Goal: Book appointment/travel/reservation

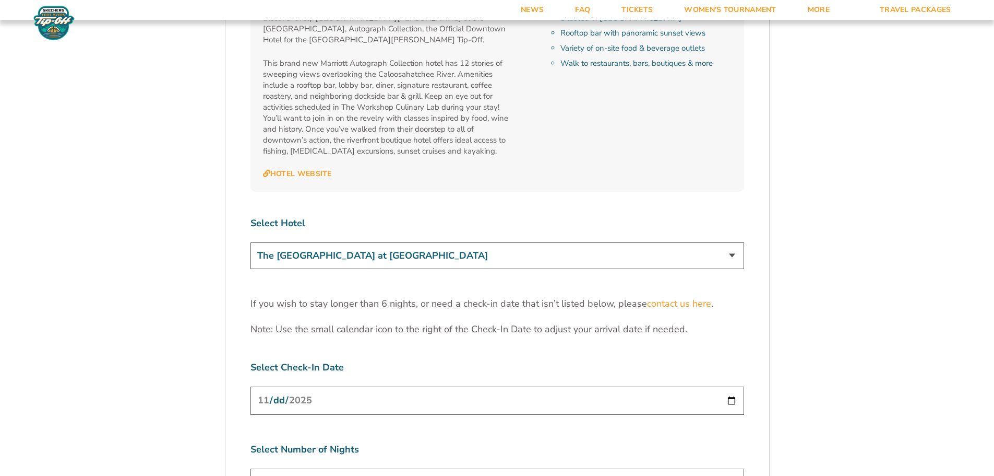
scroll to position [3237, 0]
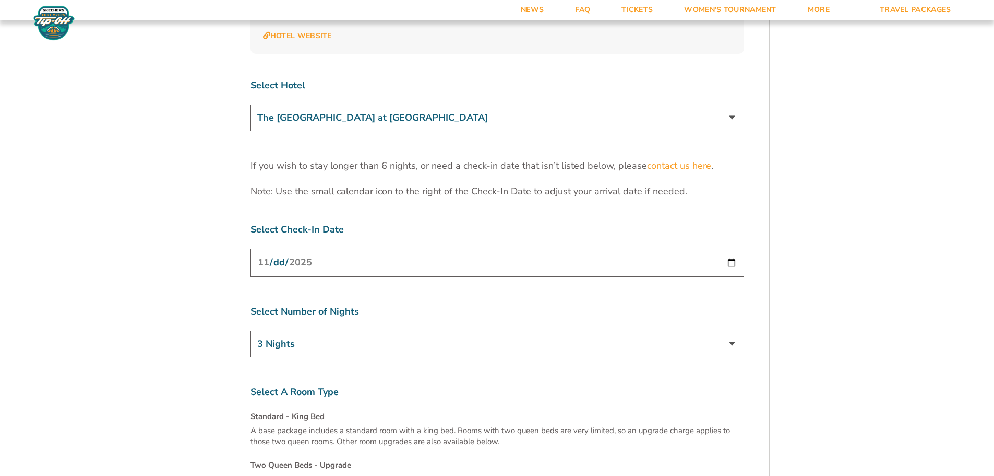
click at [496, 104] on select "The [GEOGRAPHIC_DATA] at [GEOGRAPHIC_DATA] [GEOGRAPHIC_DATA] [GEOGRAPHIC_DATA],…" at bounding box center [498, 117] width 494 height 27
select select "18477"
click at [251, 104] on select "The [GEOGRAPHIC_DATA] at [GEOGRAPHIC_DATA] [GEOGRAPHIC_DATA] [GEOGRAPHIC_DATA],…" at bounding box center [498, 117] width 494 height 27
click at [334, 330] on select "3 Nights 4 Nights 5 Nights 6 Nights" at bounding box center [498, 343] width 494 height 27
select select "4 Nights"
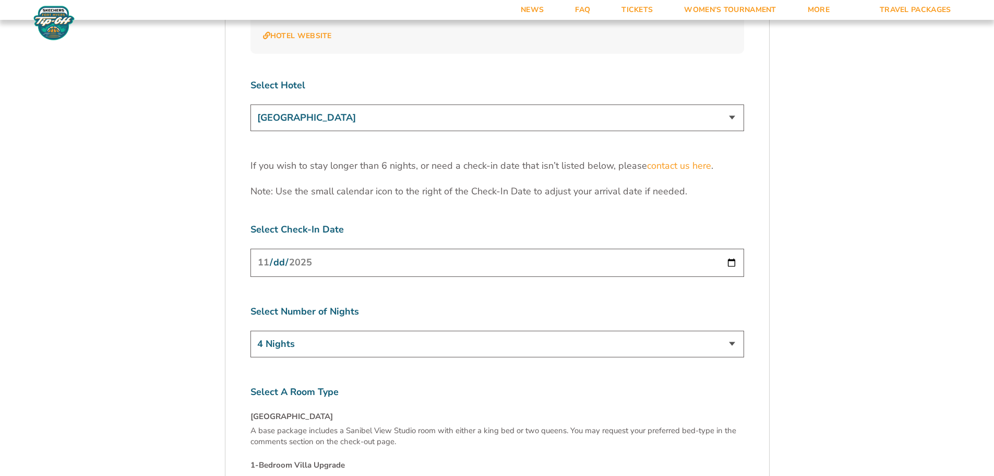
click at [251, 330] on select "3 Nights 4 Nights 5 Nights 6 Nights" at bounding box center [498, 343] width 494 height 27
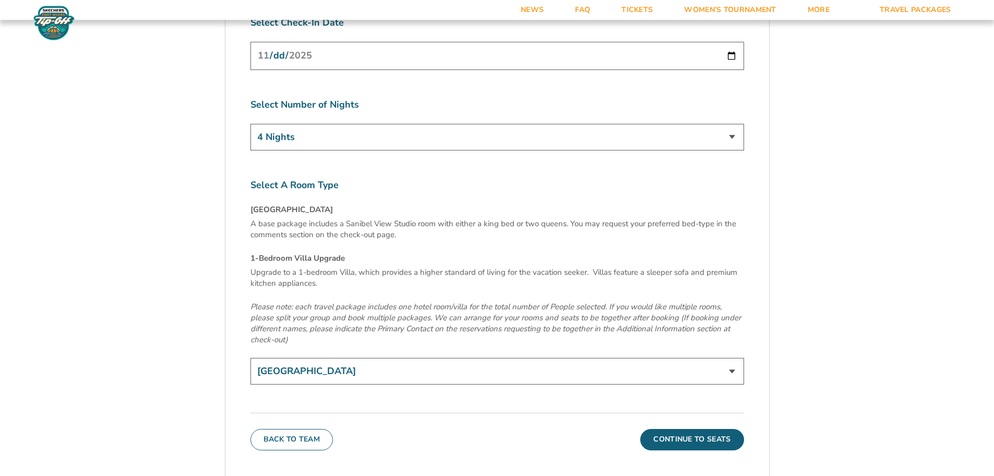
scroll to position [3498, 0]
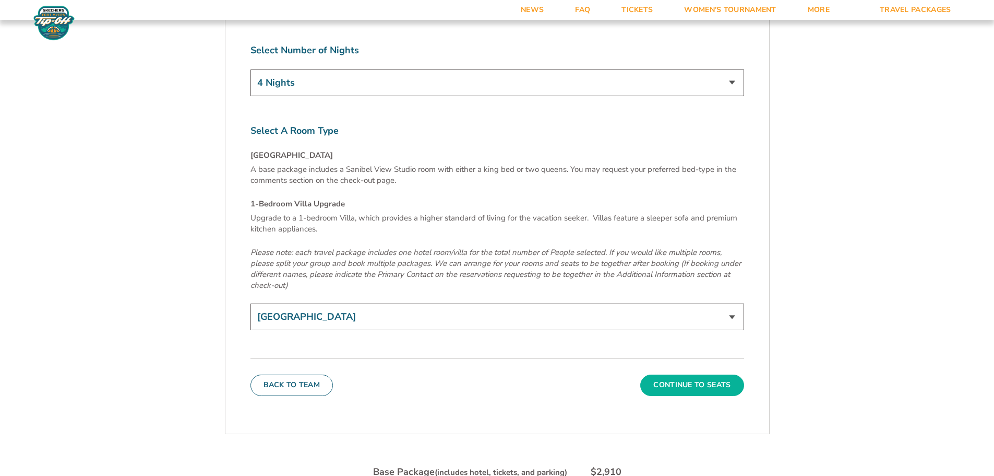
click at [696, 374] on button "Continue To Seats" at bounding box center [692, 384] width 103 height 21
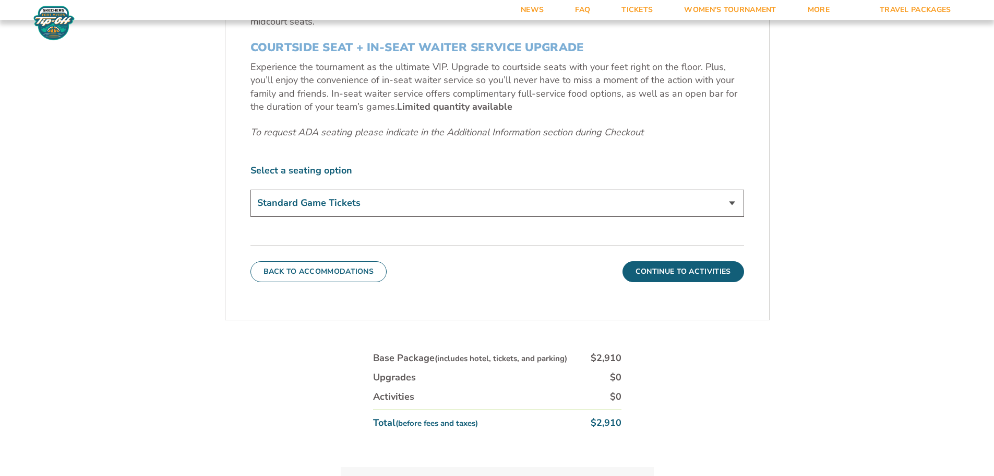
scroll to position [538, 0]
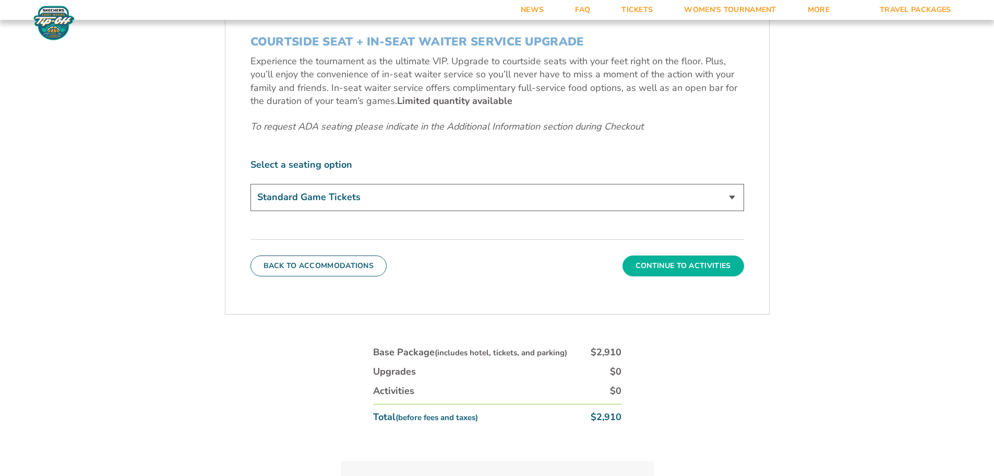
click at [692, 266] on button "Continue To Activities" at bounding box center [684, 265] width 122 height 21
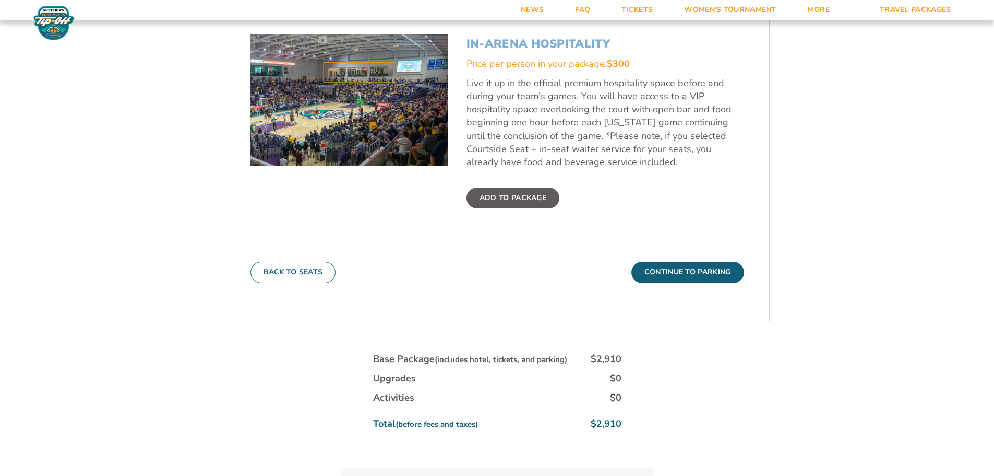
scroll to position [434, 0]
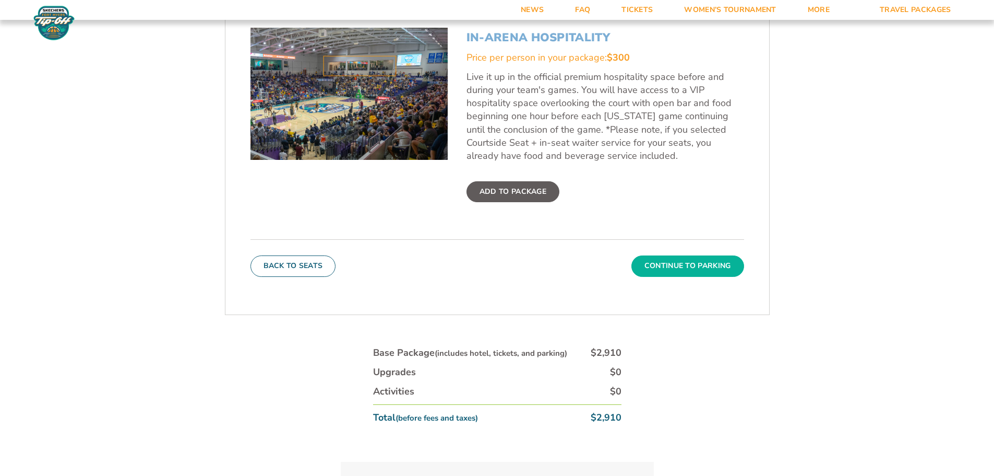
click at [686, 268] on button "Continue To Parking" at bounding box center [688, 265] width 113 height 21
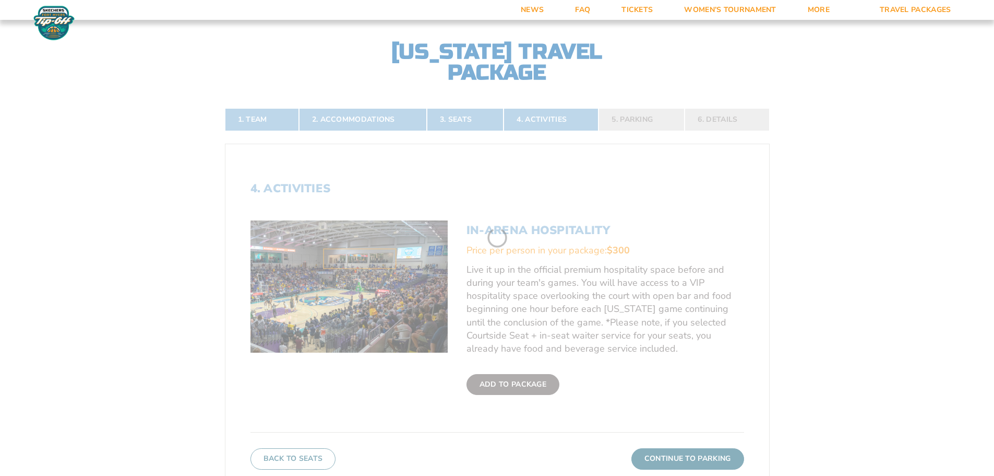
scroll to position [225, 0]
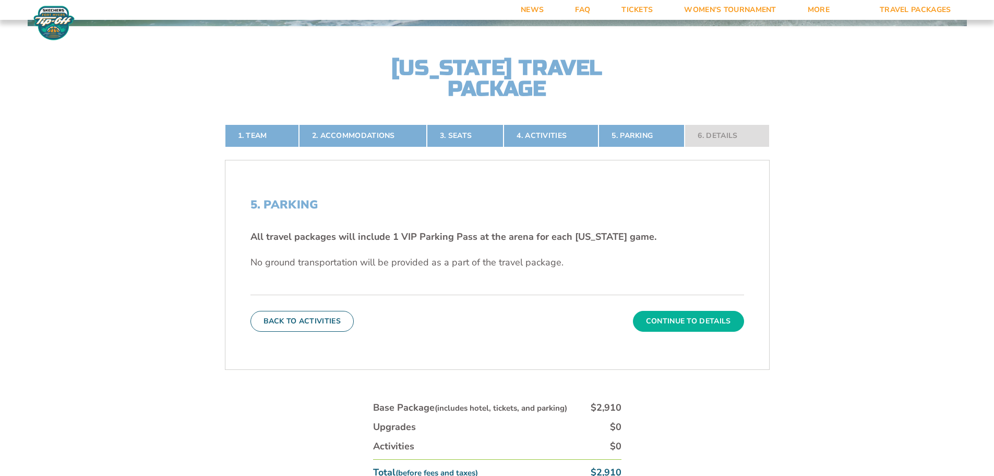
click at [691, 316] on button "Continue To Details" at bounding box center [688, 321] width 111 height 21
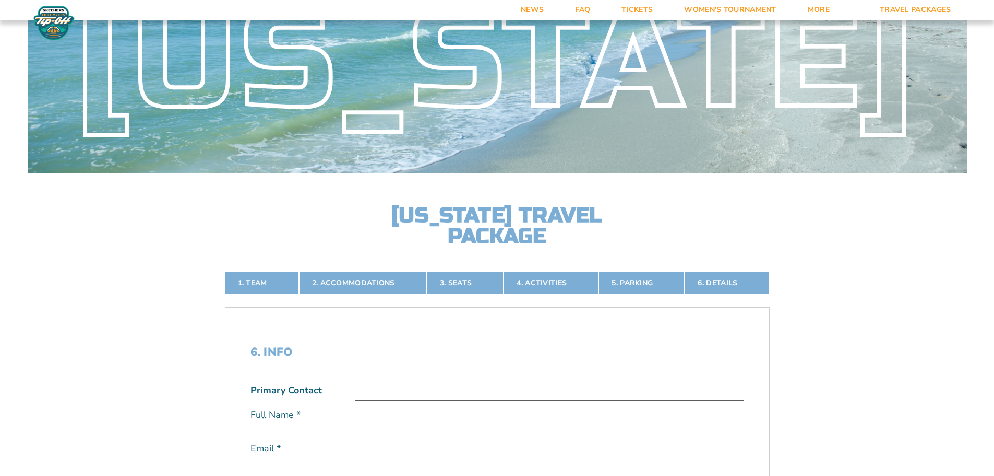
scroll to position [76, 0]
